Goal: Task Accomplishment & Management: Complete application form

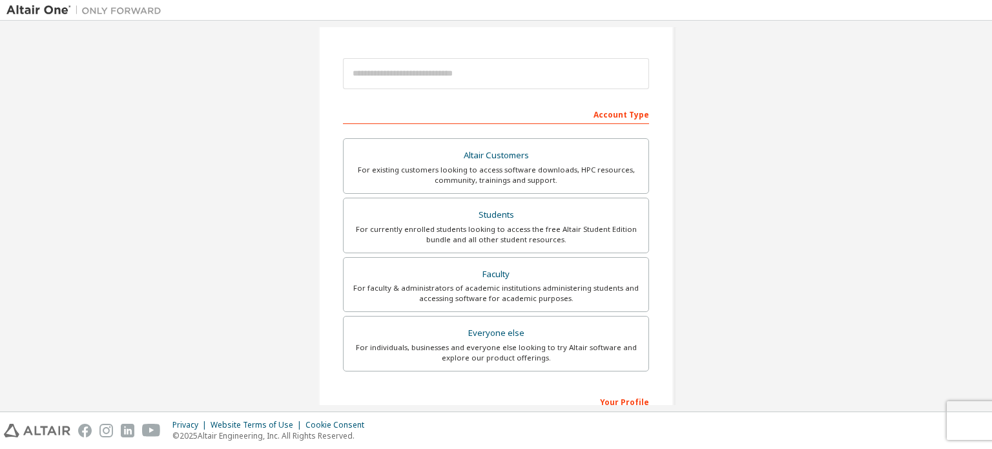
scroll to position [65, 0]
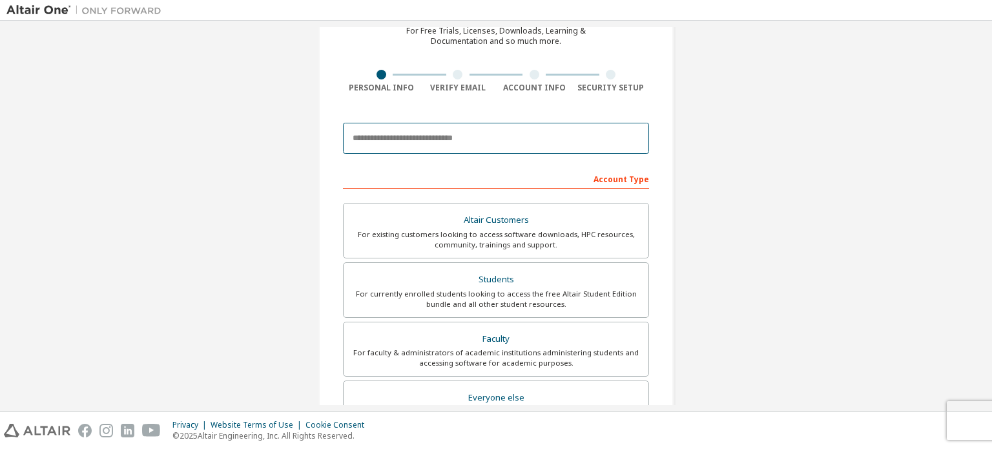
drag, startPoint x: 414, startPoint y: 138, endPoint x: 429, endPoint y: 131, distance: 17.1
click at [418, 138] on input "email" at bounding box center [496, 138] width 306 height 31
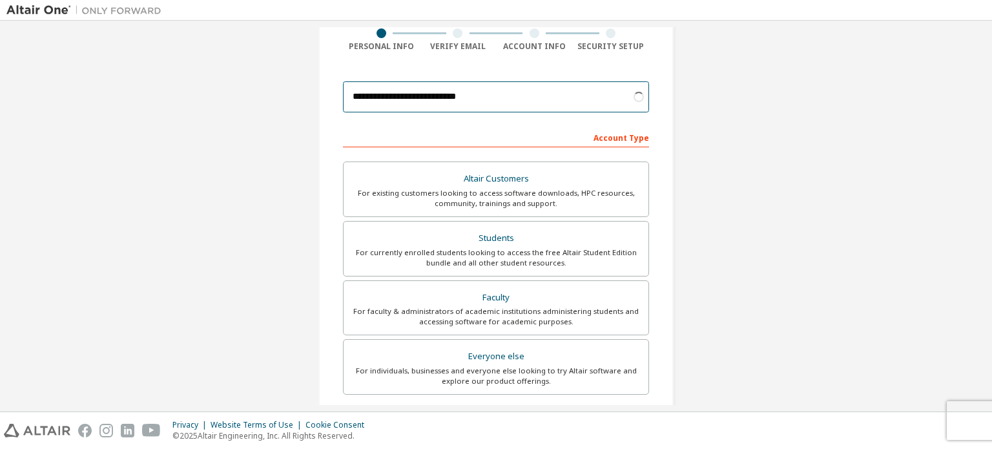
scroll to position [129, 0]
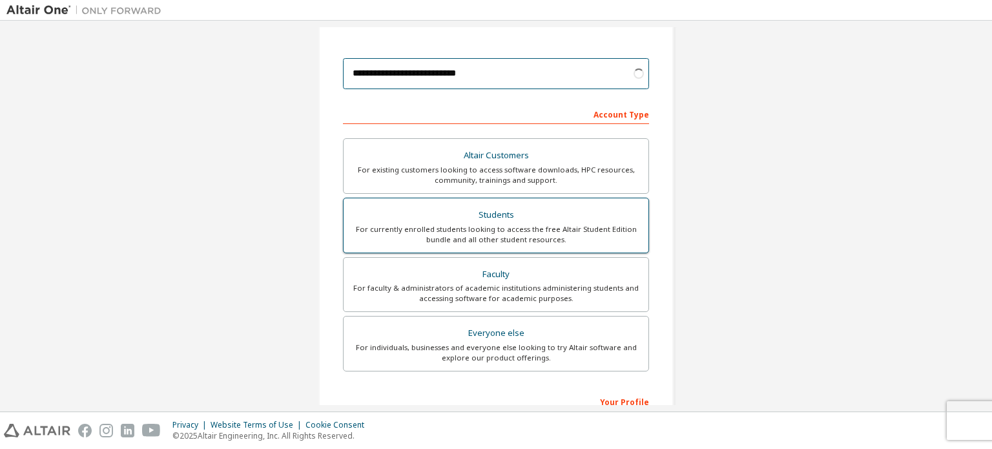
type input "**********"
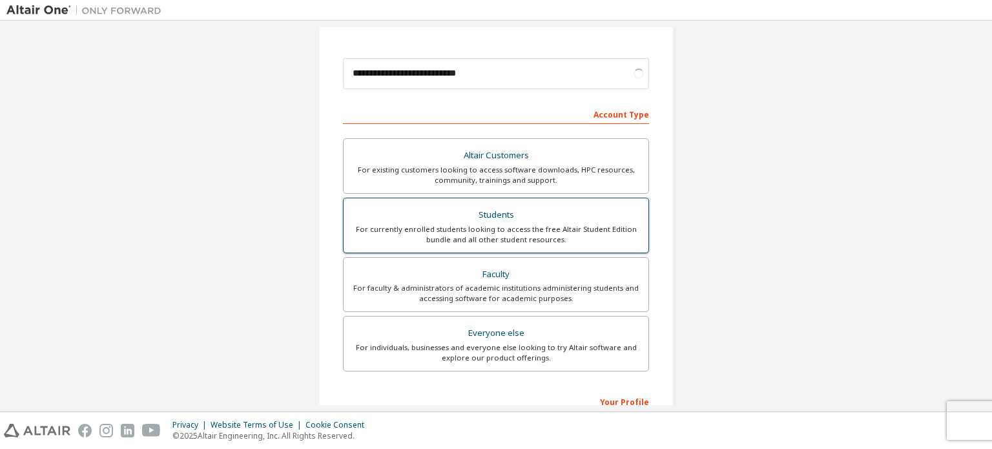
click at [537, 236] on div "For currently enrolled students looking to access the free Altair Student Editi…" at bounding box center [496, 234] width 289 height 21
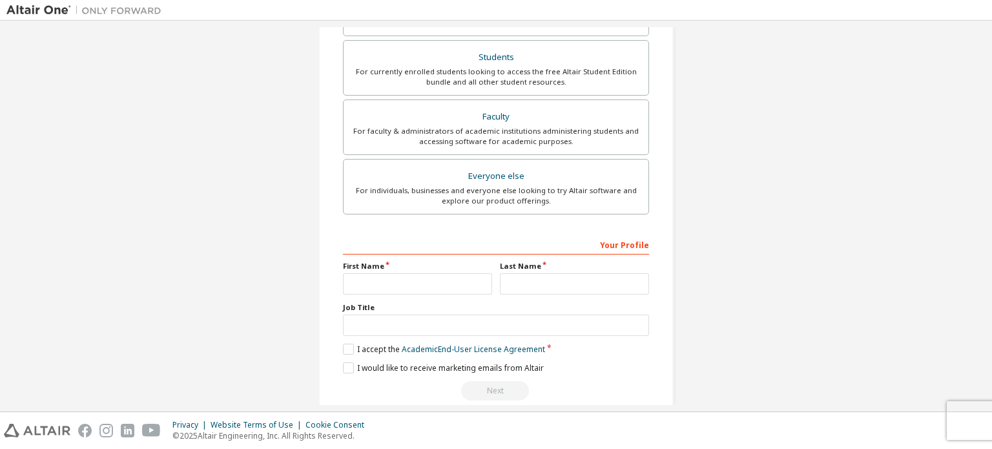
scroll to position [337, 0]
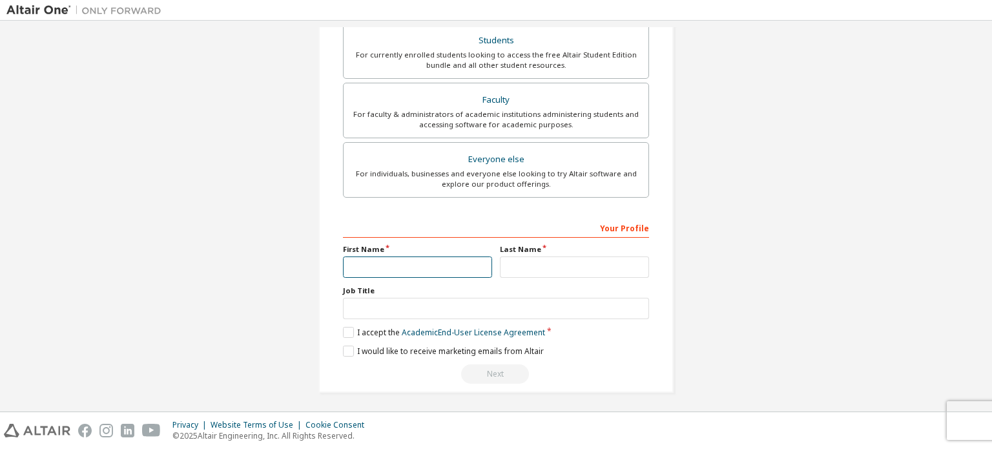
click at [446, 264] on input "text" at bounding box center [417, 267] width 149 height 21
type input "**********"
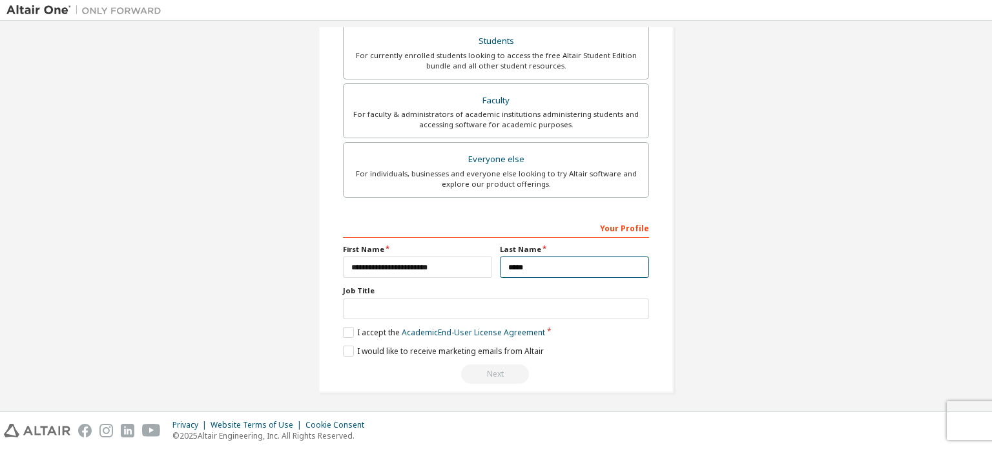
type input "********"
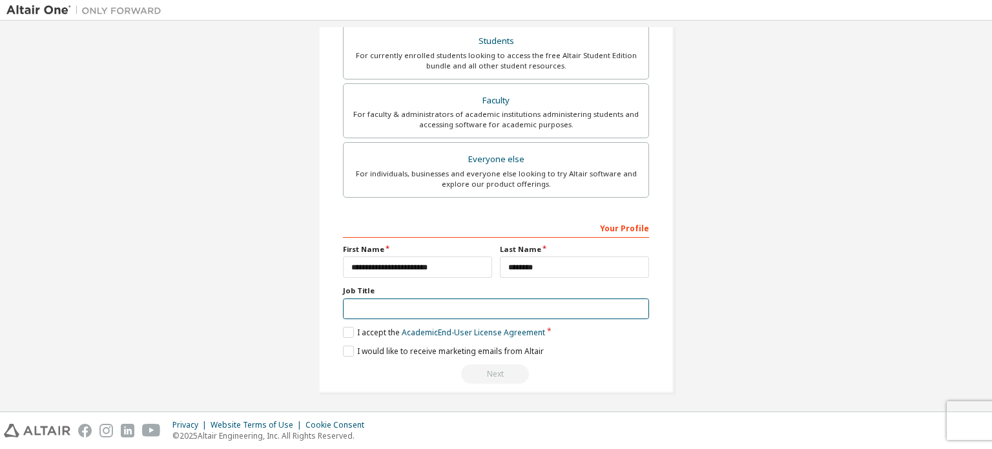
click at [415, 302] on input "text" at bounding box center [496, 309] width 306 height 21
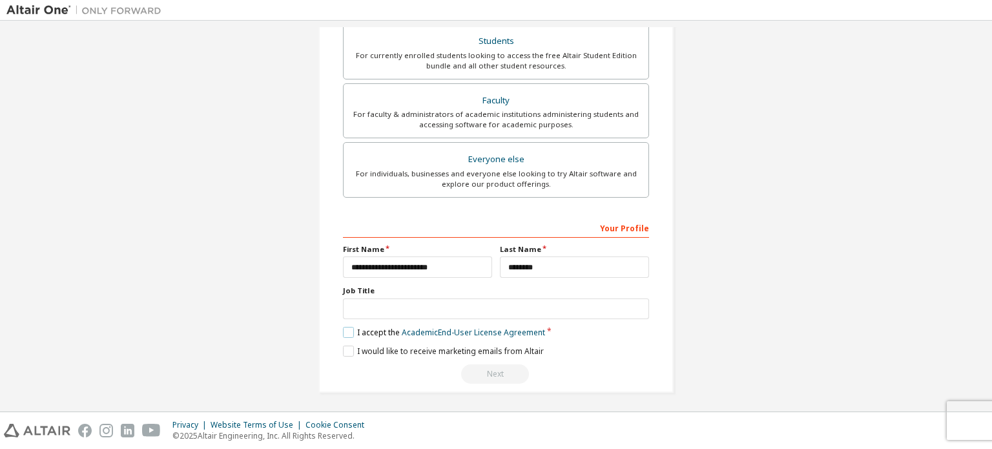
click at [349, 328] on label "I accept the Academic End-User License Agreement" at bounding box center [444, 332] width 202 height 11
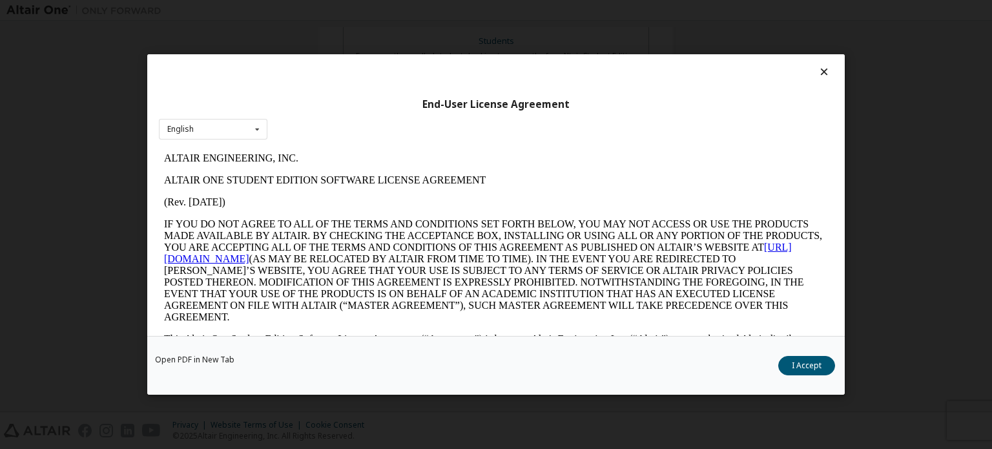
scroll to position [0, 0]
click at [818, 364] on button "I Accept" at bounding box center [807, 365] width 57 height 19
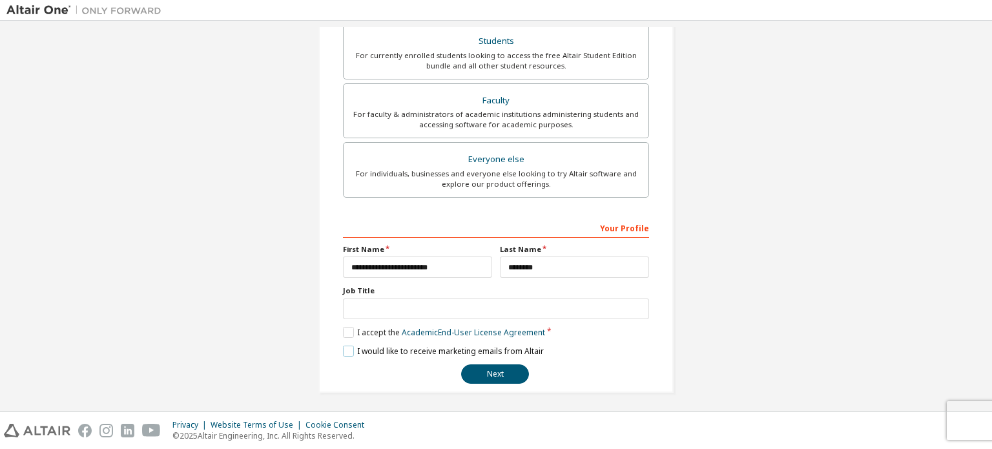
click at [347, 348] on label "I would like to receive marketing emails from Altair" at bounding box center [443, 351] width 201 height 11
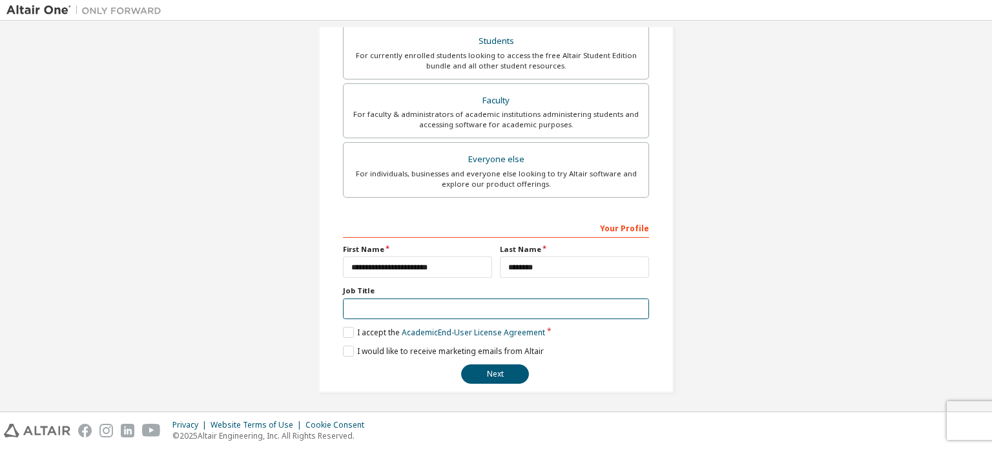
click at [357, 312] on input "text" at bounding box center [496, 309] width 306 height 21
type input "*******"
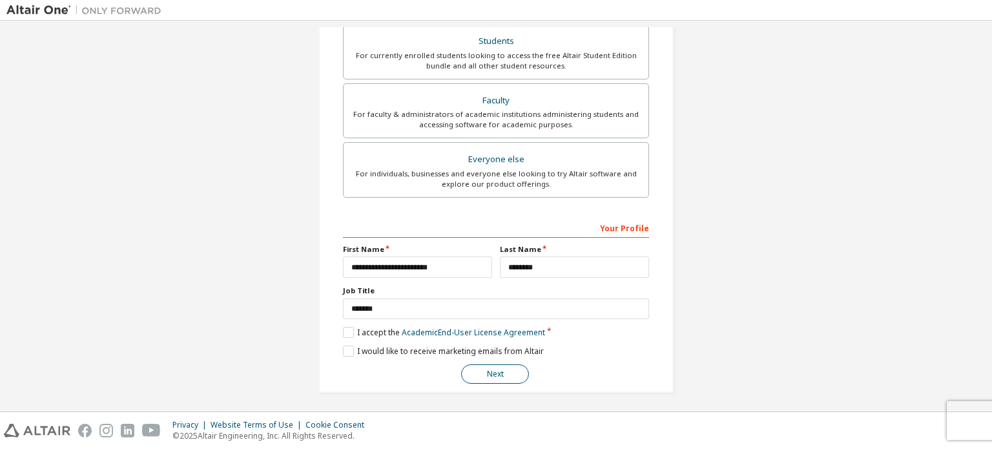
drag, startPoint x: 491, startPoint y: 377, endPoint x: 474, endPoint y: 382, distance: 18.0
click at [490, 377] on button "Next" at bounding box center [495, 373] width 68 height 19
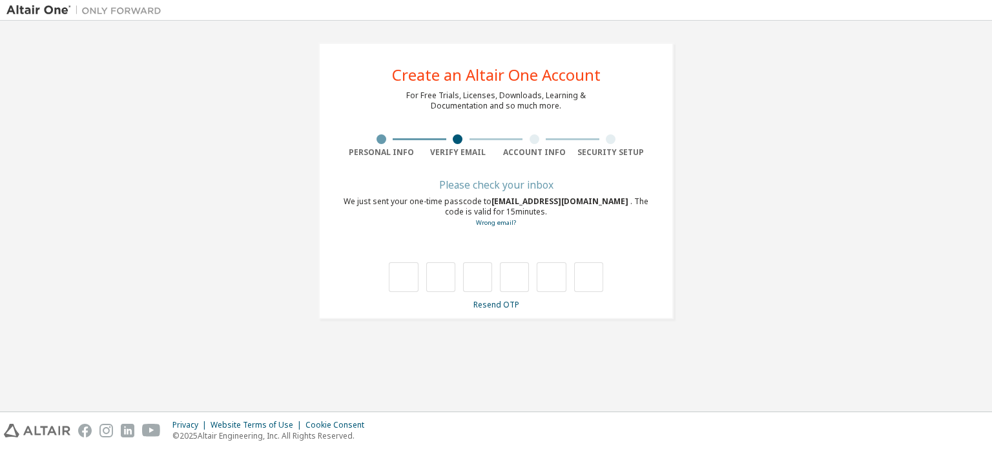
type input "*"
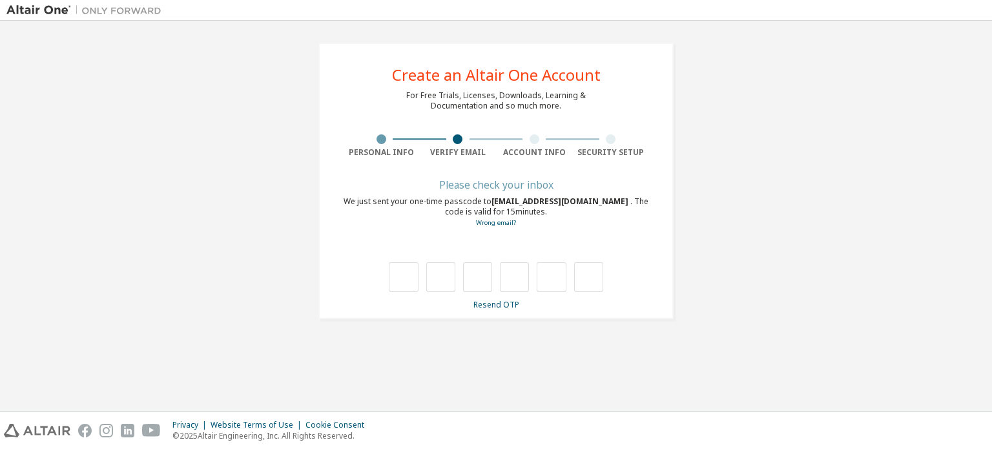
type input "*"
